Goal: Transaction & Acquisition: Purchase product/service

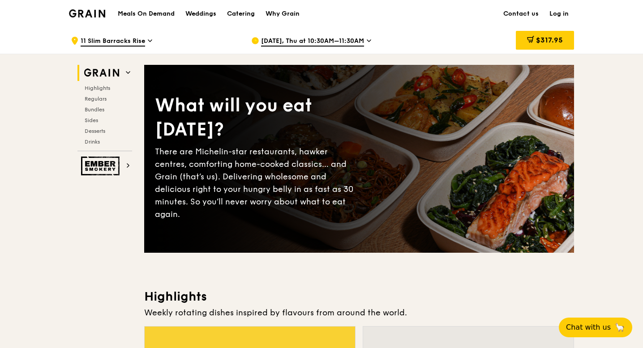
click at [148, 39] on icon at bounding box center [150, 41] width 4 height 8
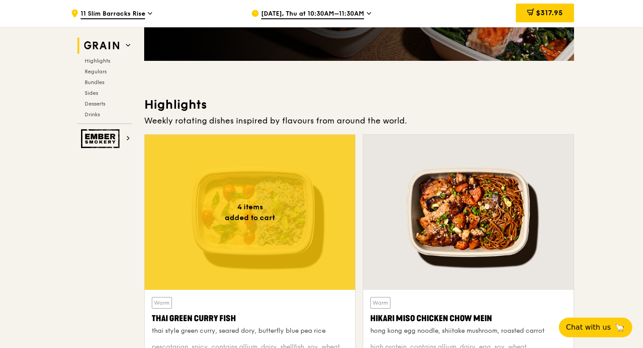
scroll to position [195, 0]
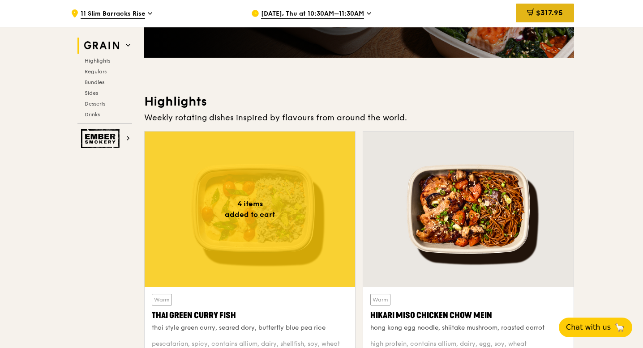
click at [538, 14] on span "$317.95" at bounding box center [549, 13] width 27 height 9
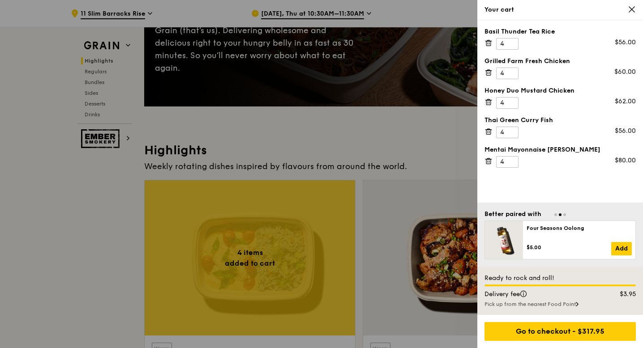
scroll to position [0, 0]
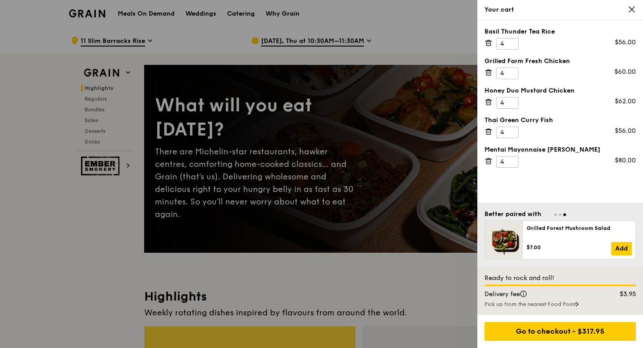
click at [634, 14] on div "Your cart" at bounding box center [560, 10] width 166 height 20
click at [626, 10] on div "Your cart" at bounding box center [560, 9] width 151 height 9
click at [632, 7] on icon at bounding box center [632, 9] width 8 height 8
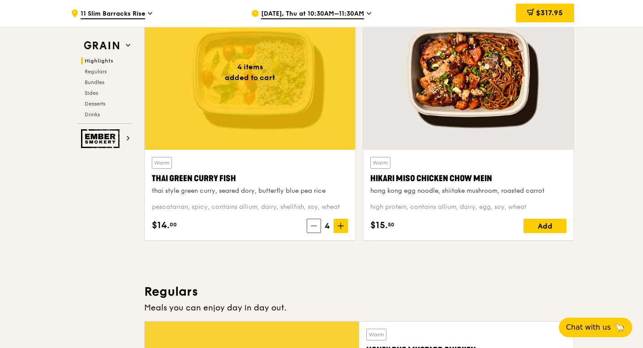
scroll to position [335, 0]
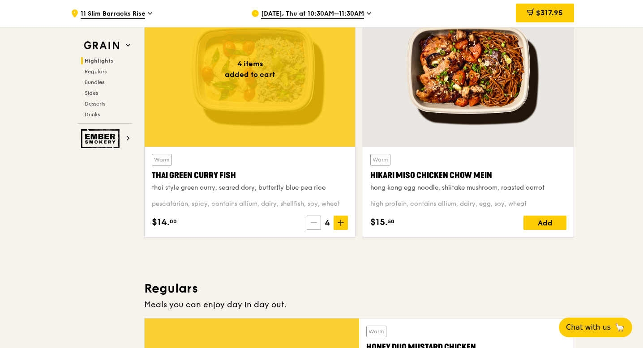
click at [317, 226] on icon at bounding box center [314, 223] width 6 height 6
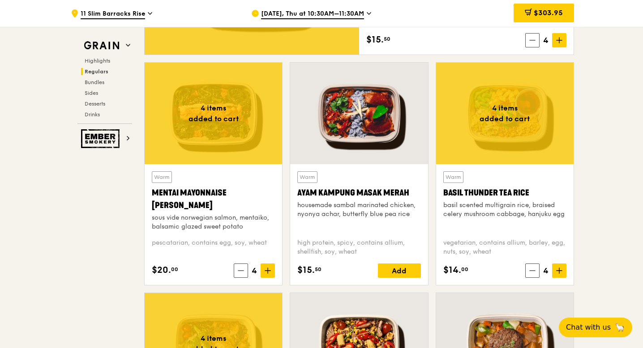
scroll to position [756, 0]
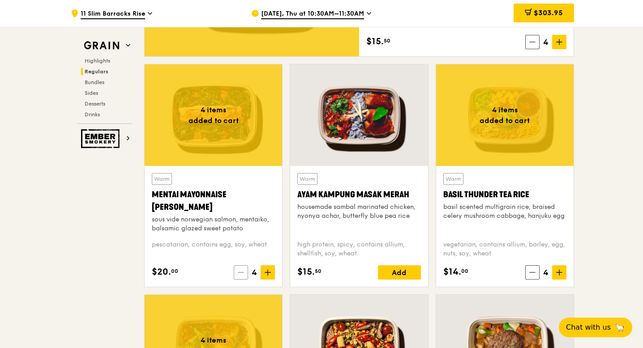
click at [245, 275] on span at bounding box center [241, 273] width 14 height 14
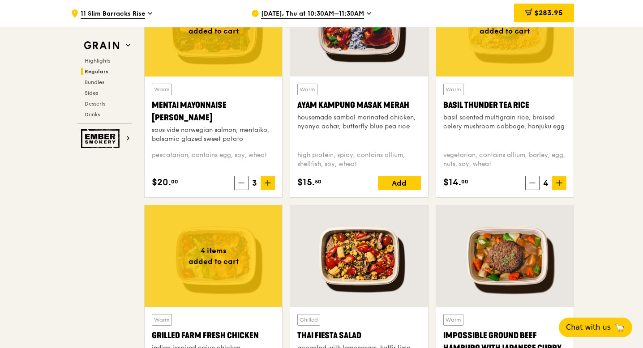
scroll to position [846, 0]
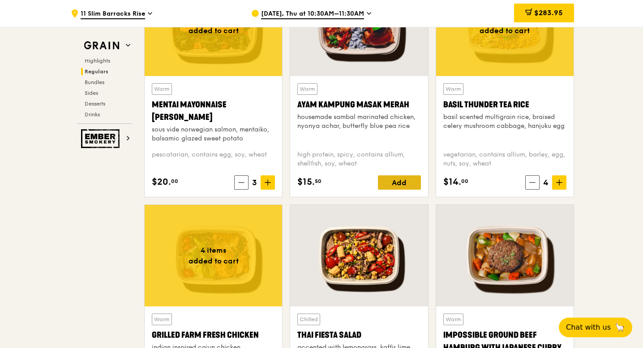
click at [396, 188] on div "Add" at bounding box center [399, 183] width 43 height 14
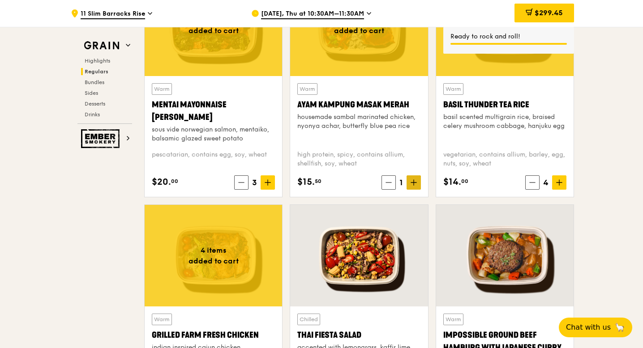
click at [412, 189] on span at bounding box center [414, 183] width 14 height 14
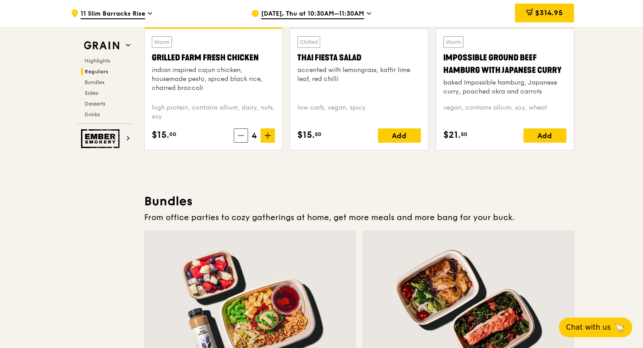
scroll to position [1125, 0]
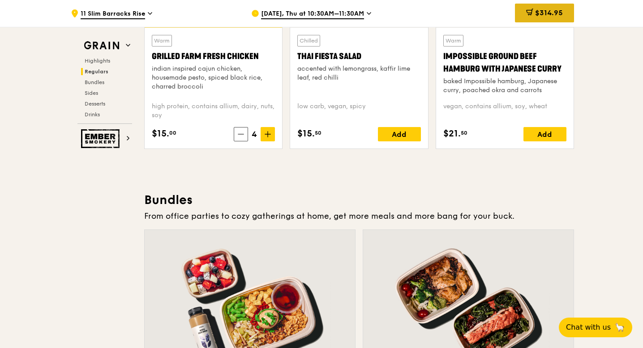
click at [558, 17] on span "$314.95" at bounding box center [549, 13] width 28 height 9
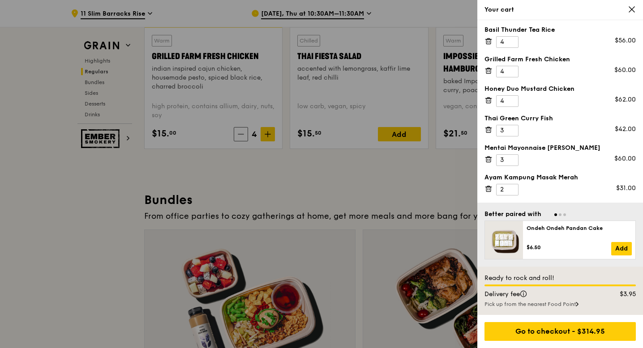
scroll to position [0, 0]
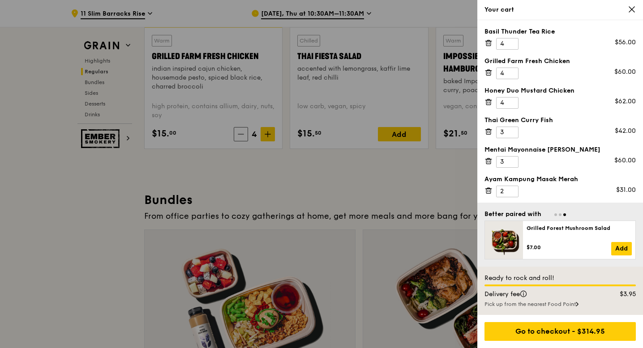
click at [634, 13] on icon at bounding box center [632, 9] width 8 height 8
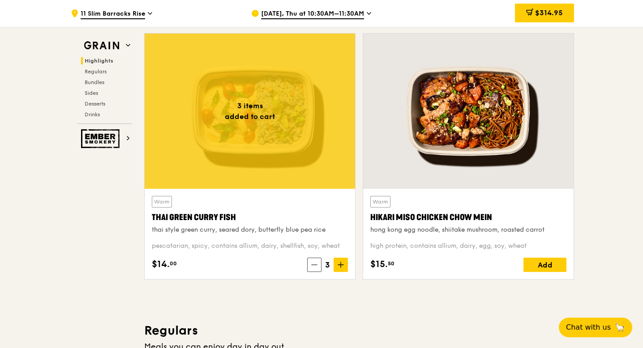
scroll to position [281, 0]
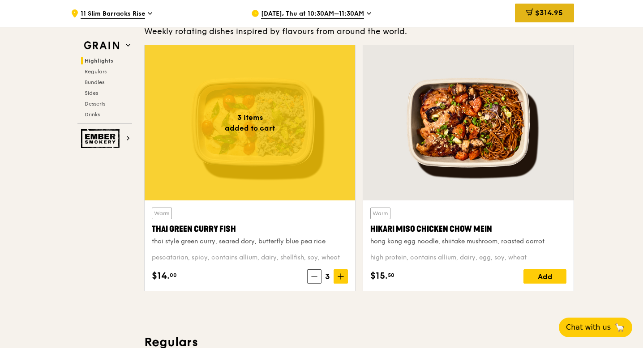
click at [541, 15] on span "$314.95" at bounding box center [549, 13] width 28 height 9
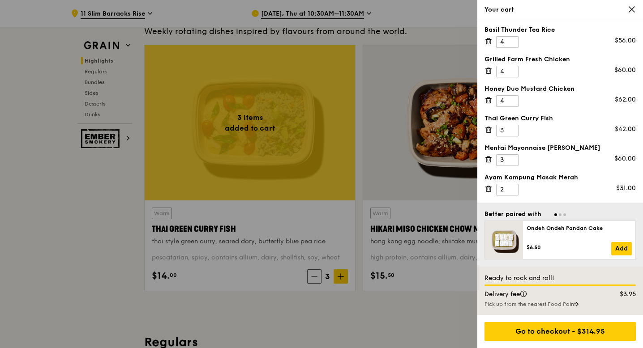
scroll to position [339, 0]
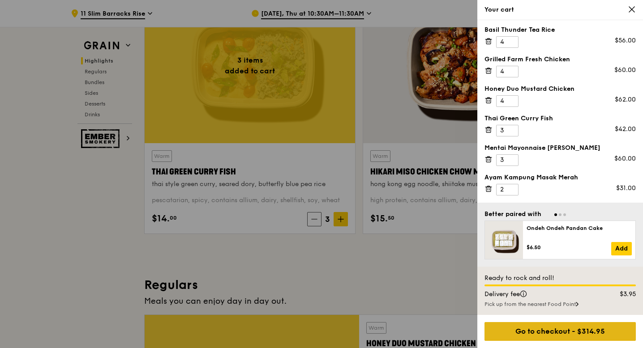
click at [575, 332] on div "Go to checkout - $314.95" at bounding box center [560, 331] width 151 height 19
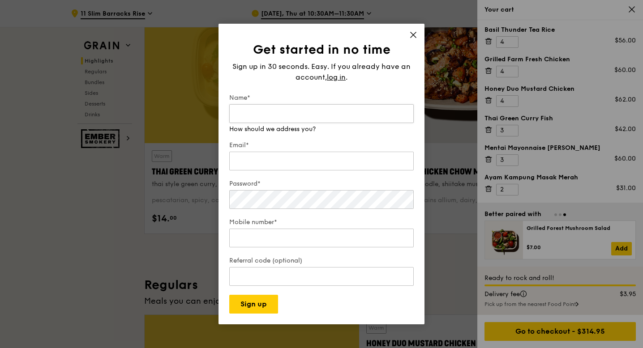
type input "N"
type input "Wen Jun"
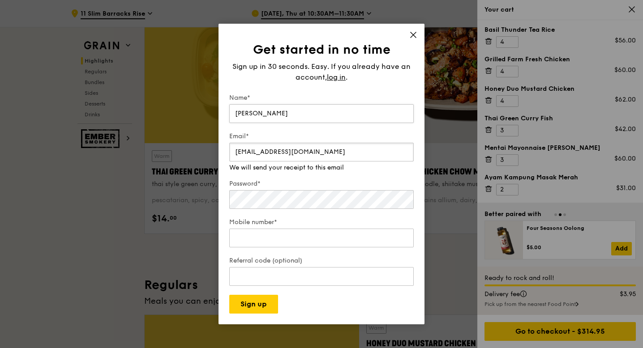
type input "nyiau.wen.jun@gmail.com"
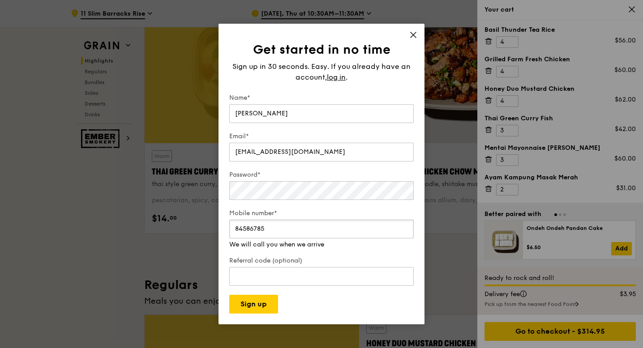
type input "84586785"
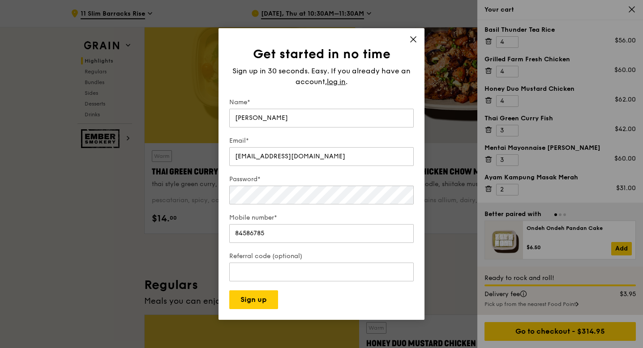
click at [403, 257] on label "Referral code (optional)" at bounding box center [321, 256] width 185 height 9
click at [403, 263] on input "Referral code (optional)" at bounding box center [321, 272] width 185 height 19
click at [252, 311] on div "Get started in no time Sign up in 30 seconds. Easy. If you already have an acco…" at bounding box center [322, 174] width 206 height 292
click at [260, 298] on button "Sign up" at bounding box center [253, 300] width 49 height 19
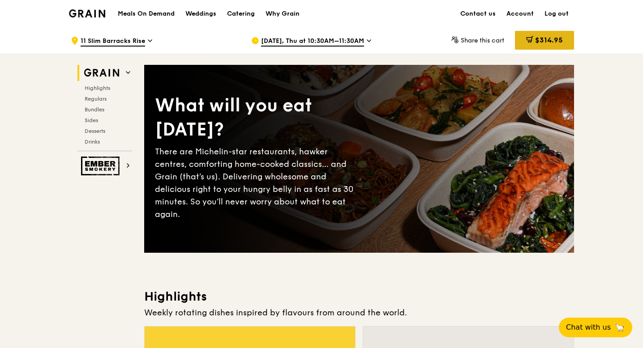
click at [541, 45] on div "$314.95" at bounding box center [544, 40] width 59 height 19
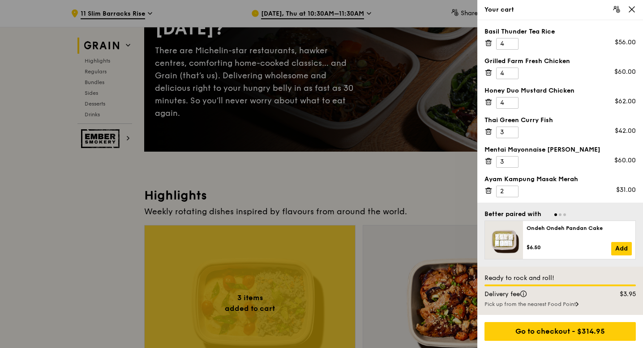
scroll to position [125, 0]
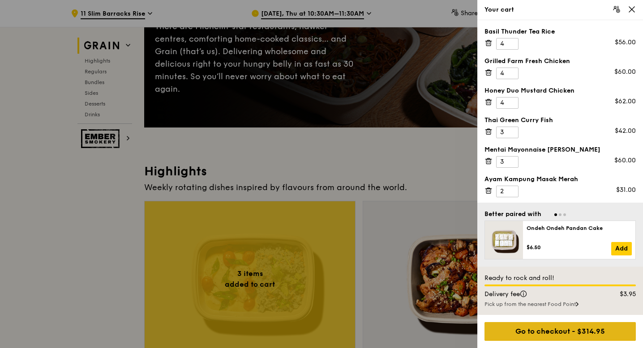
click at [557, 334] on div "Go to checkout - $314.95" at bounding box center [560, 331] width 151 height 19
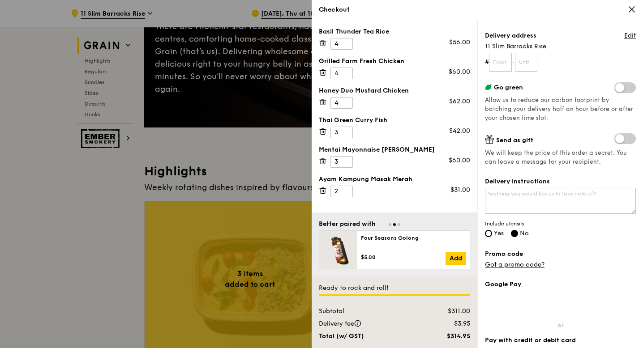
scroll to position [113, 0]
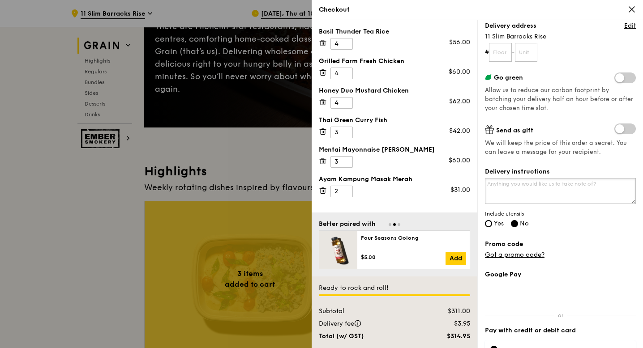
click at [558, 193] on textarea "Delivery instructions" at bounding box center [560, 191] width 151 height 26
type textarea "Please"
click at [490, 226] on input "Yes" at bounding box center [488, 223] width 7 height 7
radio input "true"
radio input "false"
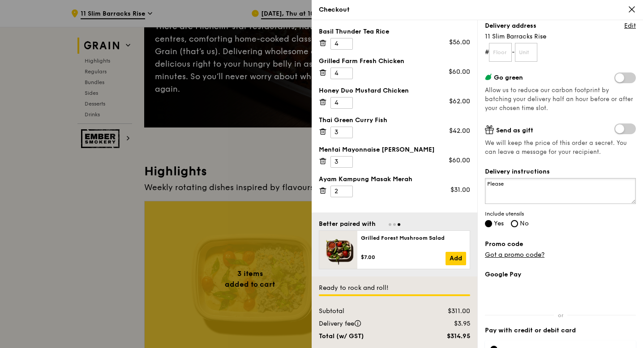
click at [542, 197] on textarea "Please" at bounding box center [560, 191] width 151 height 26
click at [541, 184] on textarea "Please k" at bounding box center [560, 191] width 151 height 26
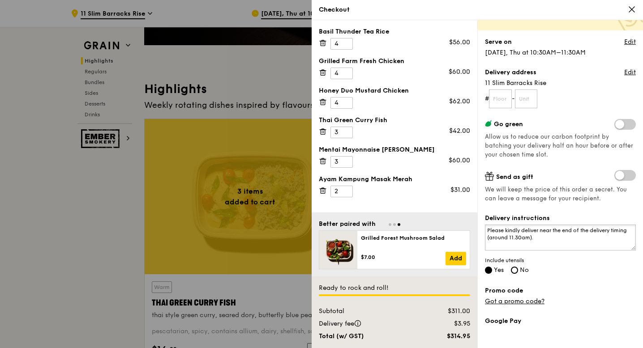
scroll to position [0, 0]
click at [514, 228] on textarea "Location: Seminar Room 906A Please kindly deliver near the end of the delivery …" at bounding box center [560, 238] width 151 height 26
click at [623, 228] on textarea "Location: Executive Centre, Seminar Room 906A Please kindly deliver near the en…" at bounding box center [560, 238] width 151 height 26
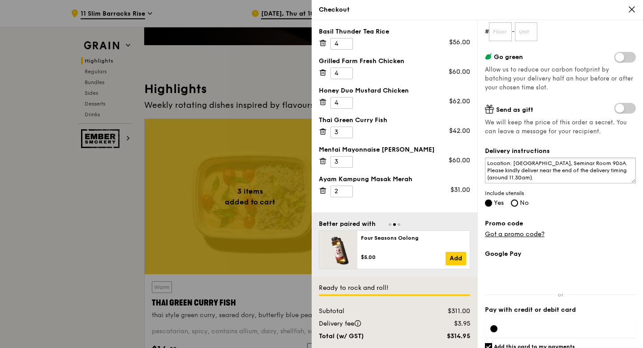
scroll to position [167, 0]
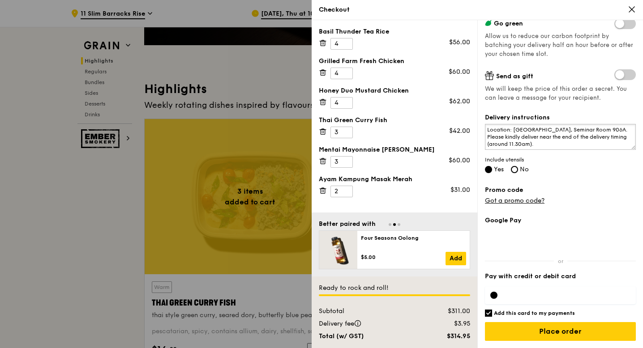
type textarea "Location: [GEOGRAPHIC_DATA], Seminar Room 906A. Please kindly deliver near the …"
click at [486, 315] on input "Add this card to my payments" at bounding box center [488, 313] width 7 height 7
checkbox input "false"
click at [556, 335] on input "Place order" at bounding box center [560, 331] width 151 height 19
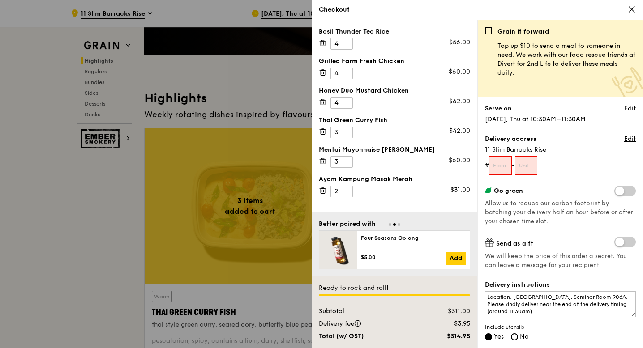
scroll to position [196, 0]
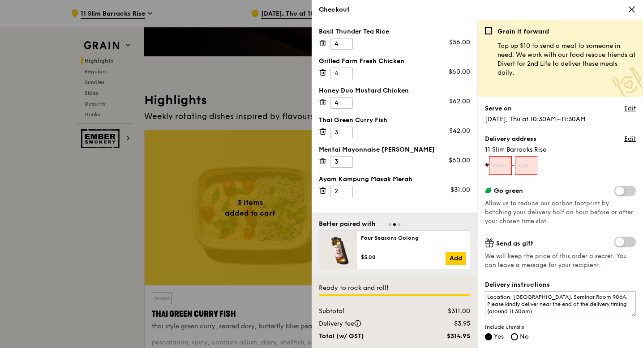
click at [505, 163] on input "text" at bounding box center [500, 165] width 23 height 19
click at [581, 163] on form "# -" at bounding box center [560, 165] width 151 height 19
click at [501, 165] on input "text" at bounding box center [500, 165] width 23 height 19
type input "#09"
type input "06A"
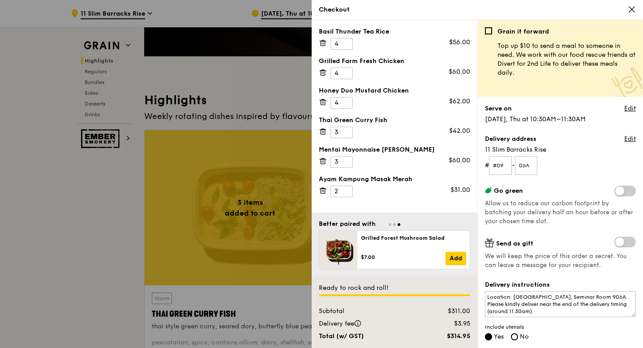
click at [596, 157] on form "# #09 - 06A" at bounding box center [560, 165] width 151 height 19
click at [499, 167] on input "#09" at bounding box center [500, 165] width 23 height 19
type input "09"
click at [580, 301] on textarea "Location: [GEOGRAPHIC_DATA], Seminar Room 906A. Please kindly deliver near the …" at bounding box center [560, 305] width 151 height 26
click at [618, 298] on textarea "Location: [GEOGRAPHIC_DATA], Seminar Room 906A. Please kindly deliver near the …" at bounding box center [560, 305] width 151 height 26
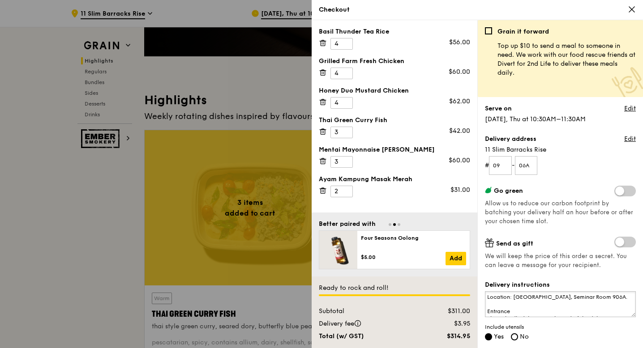
type textarea "Location: Executive Centre, Seminar Room 906A. Entrance Please kindly deliver n…"
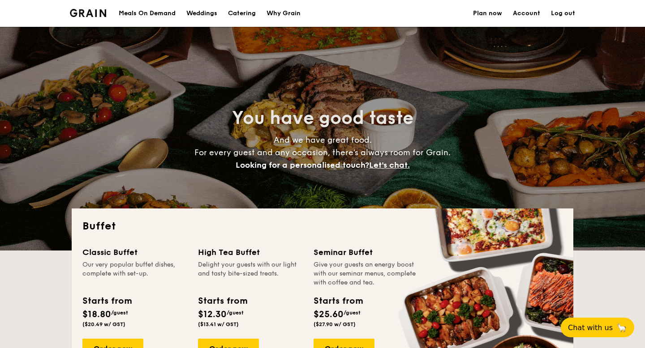
select select
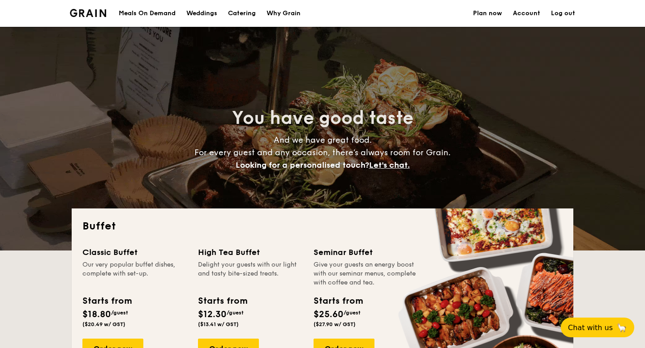
click at [160, 15] on div "Meals On Demand" at bounding box center [147, 13] width 57 height 27
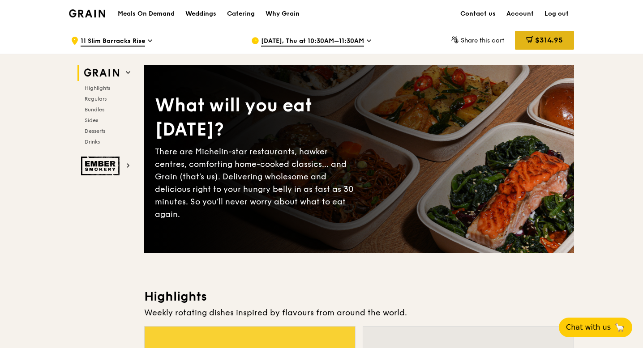
click at [542, 41] on span "$314.95" at bounding box center [549, 40] width 28 height 9
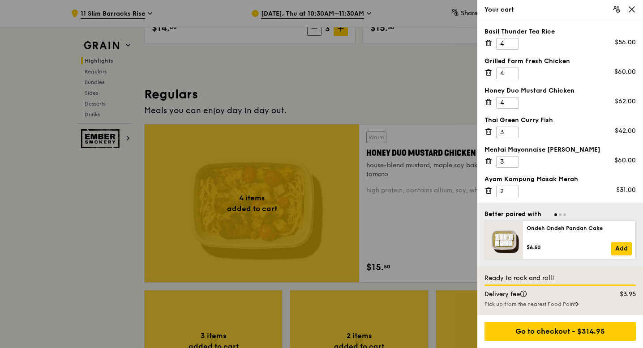
scroll to position [540, 0]
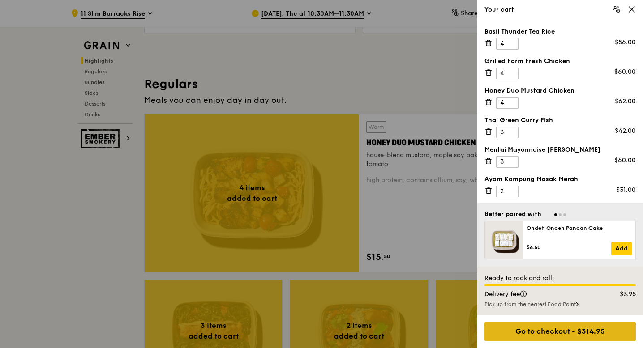
click at [588, 328] on div "Go to checkout - $314.95" at bounding box center [560, 331] width 151 height 19
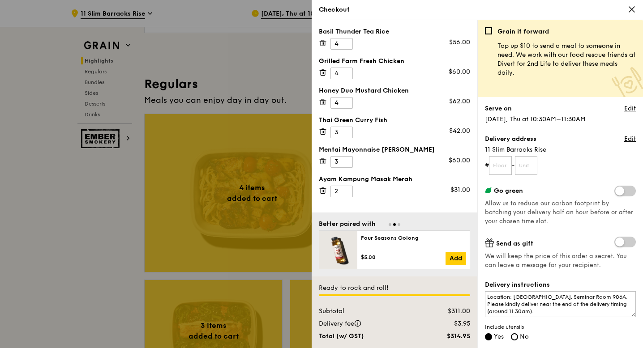
scroll to position [10, 0]
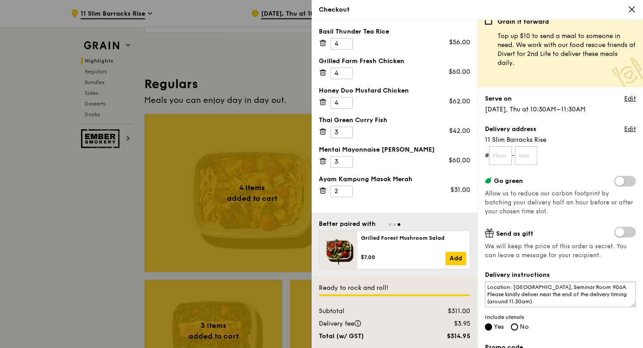
click at [629, 284] on textarea "Location: [GEOGRAPHIC_DATA], Seminar Room 906A. Please kindly deliver near the …" at bounding box center [560, 295] width 151 height 26
click at [540, 289] on textarea "Location: [GEOGRAPHIC_DATA], Seminar Room 906A. Enter via Lift Lobby 1, proceed…" at bounding box center [560, 295] width 151 height 26
click at [624, 289] on textarea "Location: [GEOGRAPHIC_DATA], Seminar Room 906A. Enter via Lift Lobby 1 (Next to…" at bounding box center [560, 295] width 151 height 26
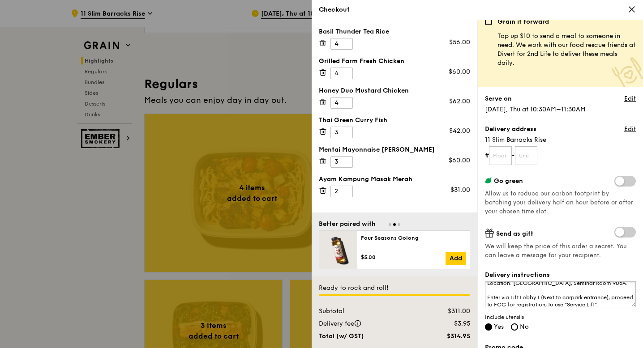
scroll to position [0, 0]
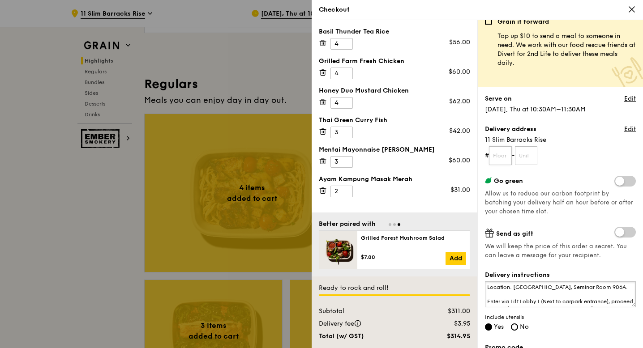
type textarea "Location: [GEOGRAPHIC_DATA], Seminar Room 906A. Enter via Lift Lobby 1 (Next to…"
click at [506, 153] on input "text" at bounding box center [500, 155] width 23 height 19
type input "09"
type input "06A"
click at [577, 176] on label "Go green" at bounding box center [560, 181] width 151 height 10
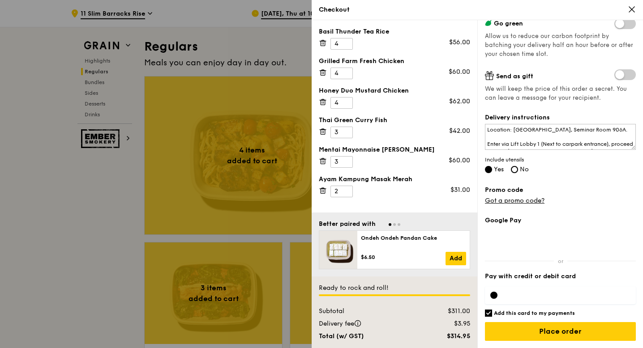
scroll to position [594, 0]
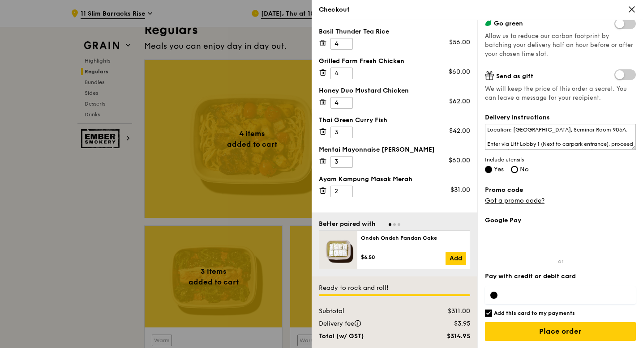
click at [564, 315] on h6 "Add this card to my payments" at bounding box center [534, 313] width 81 height 7
click at [492, 315] on input "Add this card to my payments" at bounding box center [488, 313] width 7 height 7
checkbox input "false"
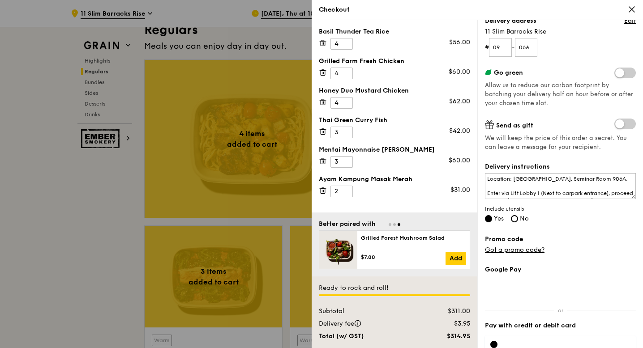
scroll to position [167, 0]
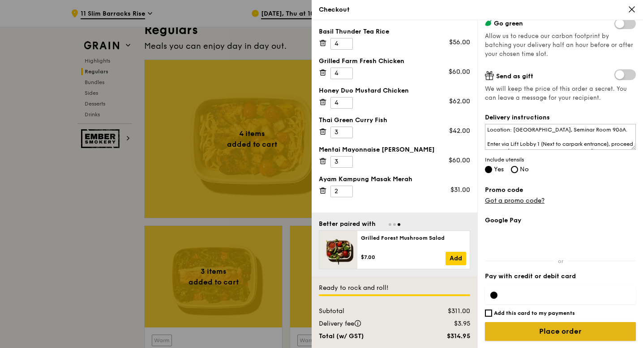
click at [567, 334] on input "Place order" at bounding box center [560, 331] width 151 height 19
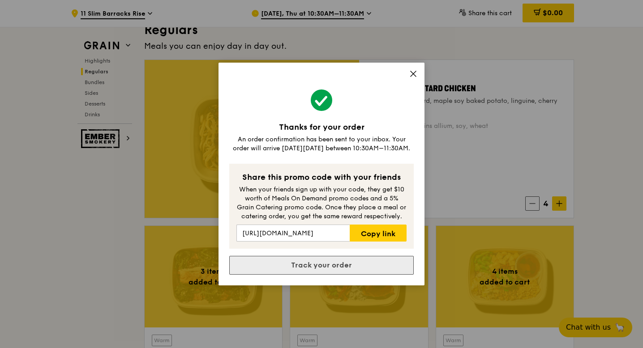
click at [338, 266] on link "Track your order" at bounding box center [321, 265] width 185 height 19
